Goal: Transaction & Acquisition: Purchase product/service

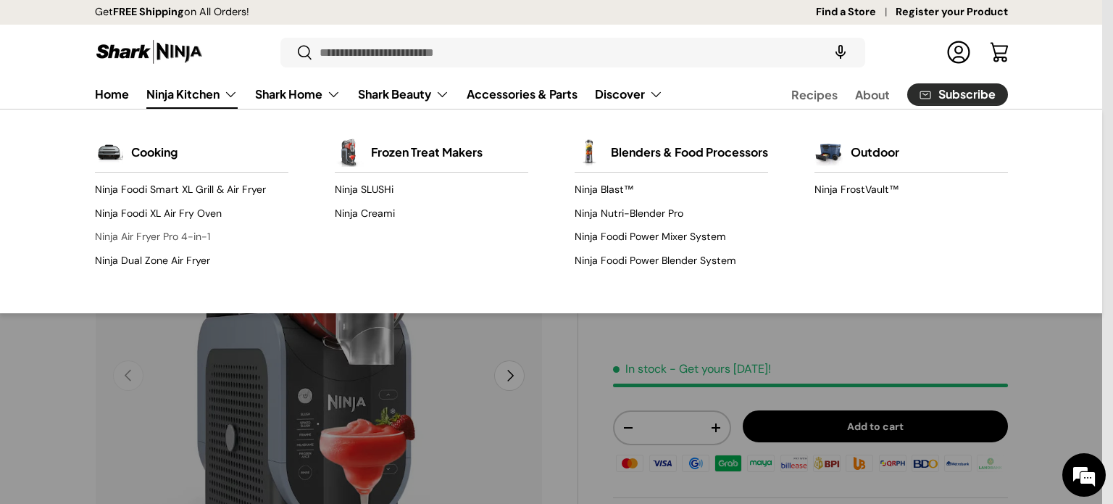
click at [160, 237] on link "Ninja Air Fryer Pro 4-in-1" at bounding box center [191, 236] width 193 height 23
click at [159, 243] on link "Ninja Air Fryer Pro 4-in-1" at bounding box center [191, 236] width 193 height 23
click at [157, 238] on link "Ninja Air Fryer Pro 4-in-1" at bounding box center [191, 236] width 193 height 23
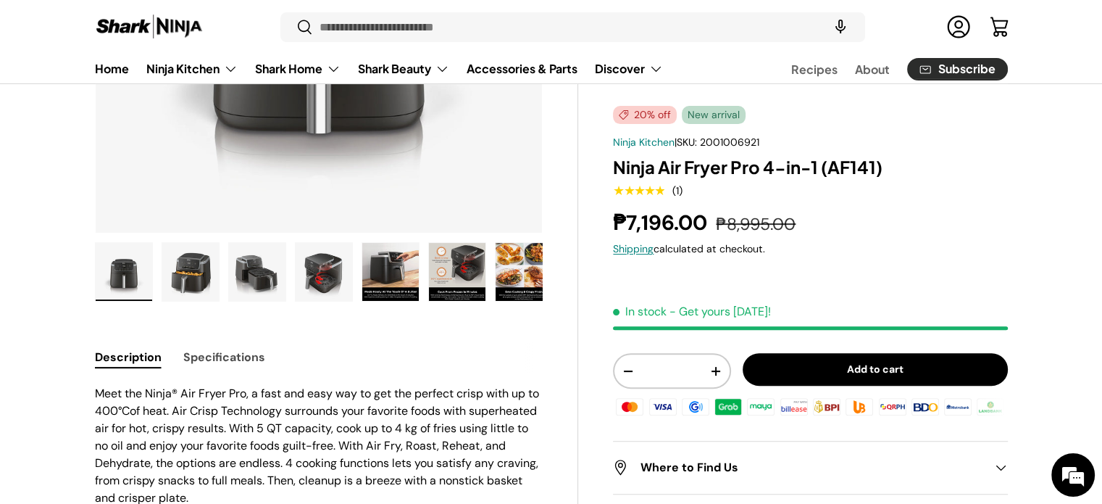
scroll to position [362, 0]
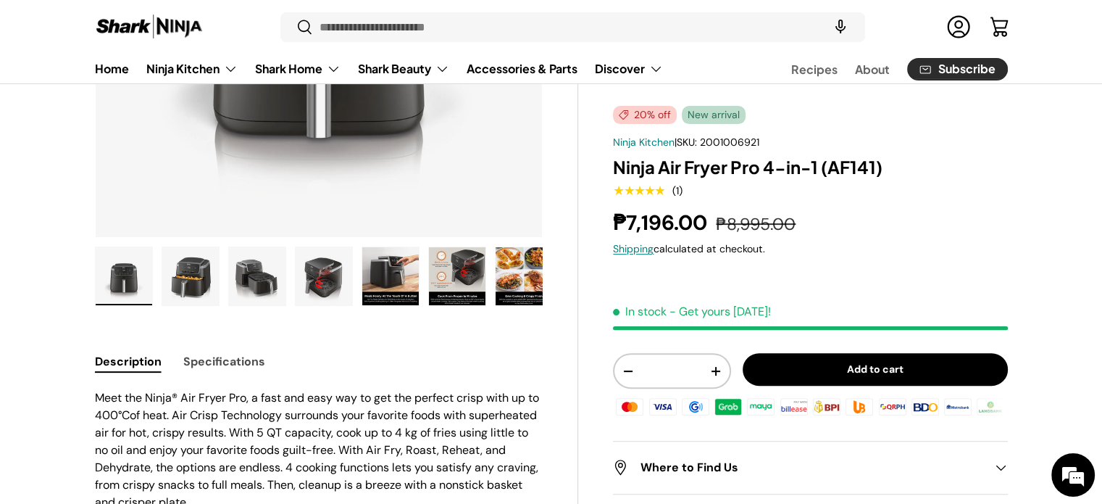
click at [399, 278] on img "Gallery Viewer" at bounding box center [390, 276] width 57 height 58
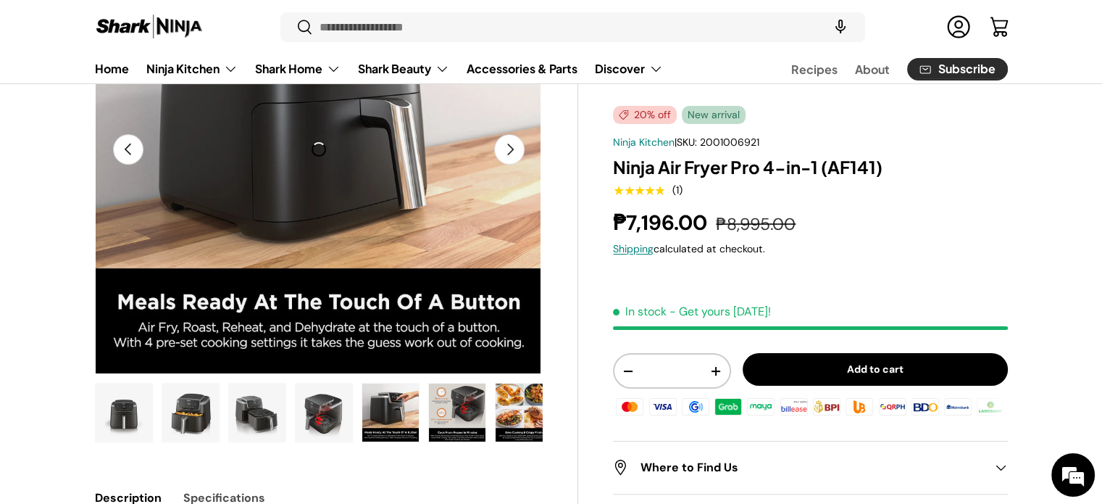
scroll to position [3, 0]
